Goal: Information Seeking & Learning: Understand process/instructions

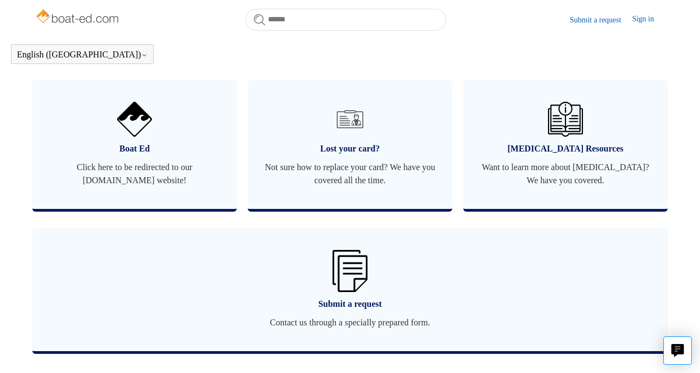
scroll to position [678, 0]
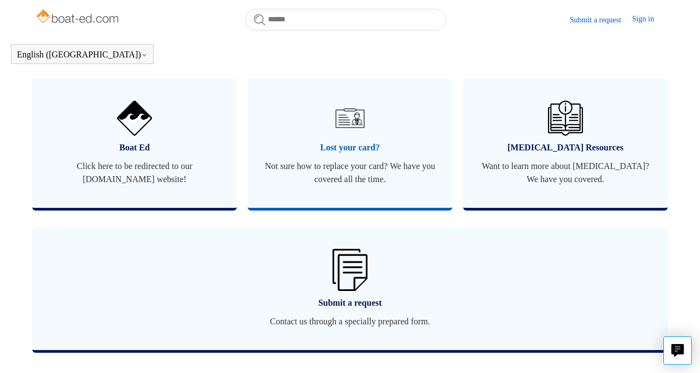
click at [337, 145] on span "Lost your card?" at bounding box center [350, 147] width 172 height 13
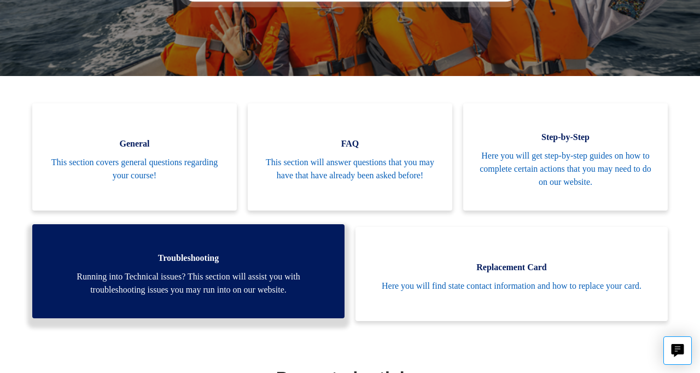
scroll to position [212, 0]
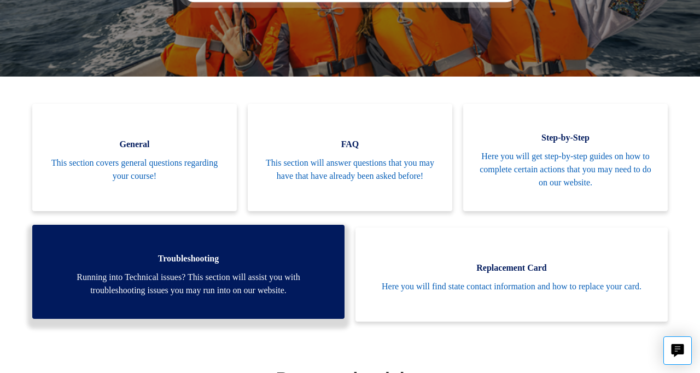
click at [195, 262] on span "Troubleshooting" at bounding box center [188, 258] width 279 height 13
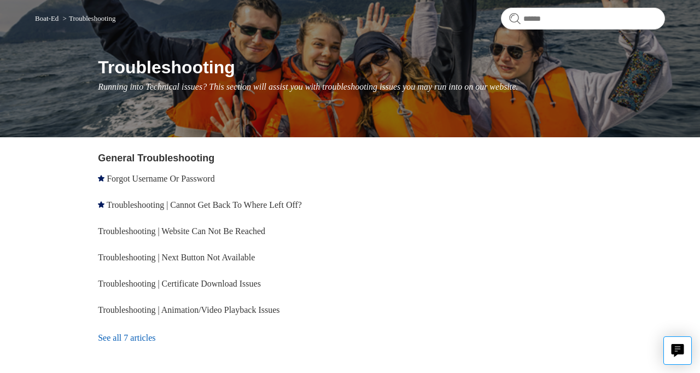
scroll to position [90, 0]
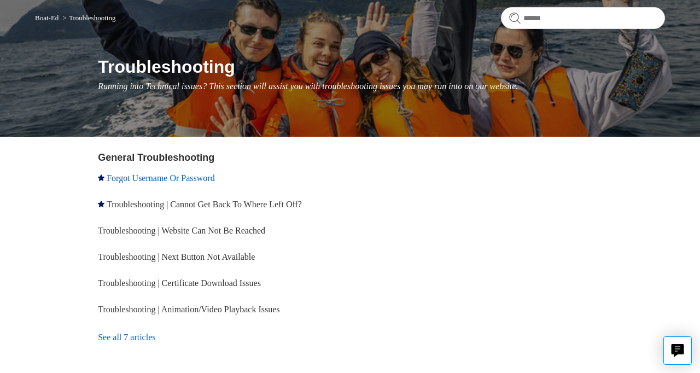
click at [195, 181] on link "Forgot Username Or Password" at bounding box center [161, 177] width 108 height 9
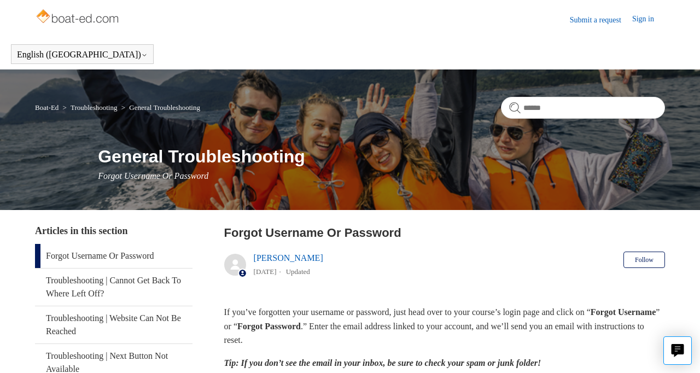
click at [638, 22] on link "Sign in" at bounding box center [648, 19] width 33 height 13
